Goal: Transaction & Acquisition: Purchase product/service

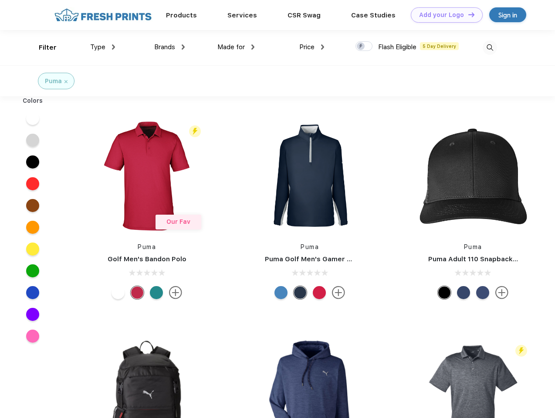
click at [444, 15] on link "Add your Logo Design Tool" at bounding box center [447, 14] width 72 height 15
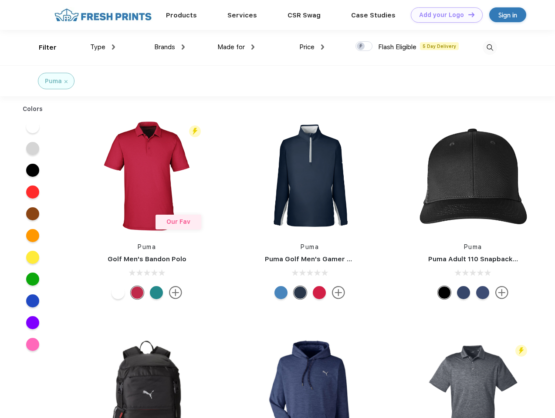
click at [0, 0] on div "Design Tool" at bounding box center [0, 0] width 0 height 0
click at [468, 14] on link "Add your Logo Design Tool" at bounding box center [447, 14] width 72 height 15
click at [42, 48] on div "Filter" at bounding box center [48, 48] width 18 height 10
click at [103, 47] on span "Type" at bounding box center [97, 47] width 15 height 8
click at [170, 47] on span "Brands" at bounding box center [164, 47] width 21 height 8
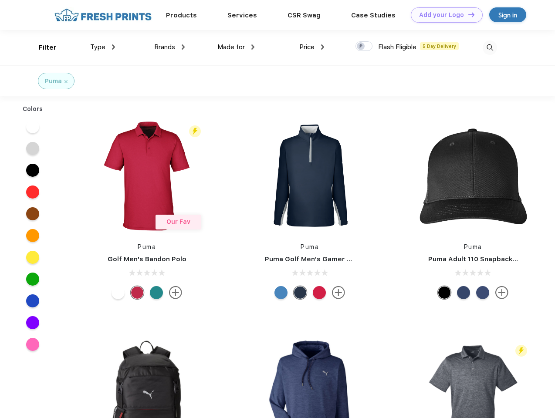
click at [236, 47] on span "Made for" at bounding box center [231, 47] width 27 height 8
click at [312, 47] on span "Price" at bounding box center [306, 47] width 15 height 8
click at [364, 47] on div at bounding box center [364, 46] width 17 height 10
click at [361, 47] on input "checkbox" at bounding box center [359, 44] width 6 height 6
click at [490, 48] on img at bounding box center [490, 48] width 14 height 14
